Goal: Use online tool/utility: Utilize a website feature to perform a specific function

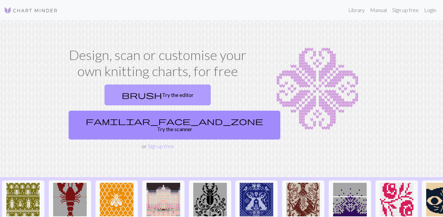
click at [105, 93] on link "brush Try the editor" at bounding box center [158, 95] width 106 height 21
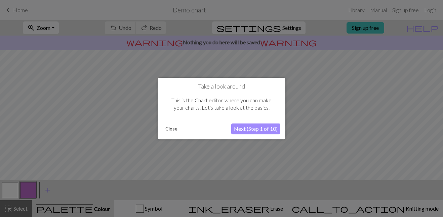
click at [166, 130] on button "Close" at bounding box center [171, 129] width 17 height 10
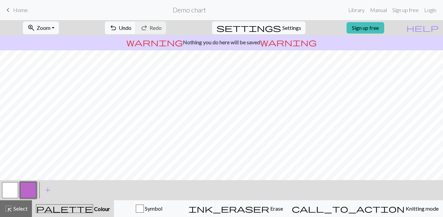
scroll to position [115, 0]
click at [162, 208] on span "Symbol" at bounding box center [153, 209] width 18 height 6
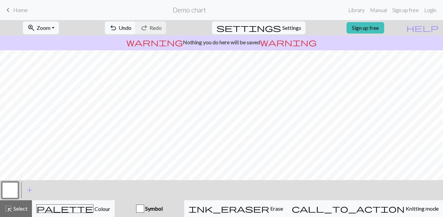
click at [163, 208] on span "Symbol" at bounding box center [153, 209] width 18 height 6
click at [144, 208] on div "button" at bounding box center [140, 209] width 8 height 8
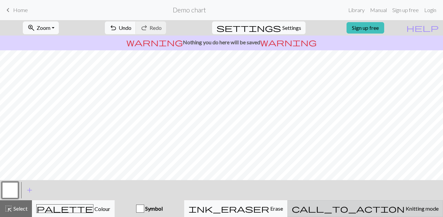
click at [397, 217] on button "call_to_action Knitting mode Knitting mode" at bounding box center [365, 209] width 156 height 17
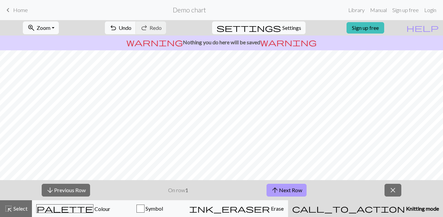
click at [296, 190] on button "arrow_upward Next Row" at bounding box center [286, 190] width 40 height 13
